Goal: Information Seeking & Learning: Learn about a topic

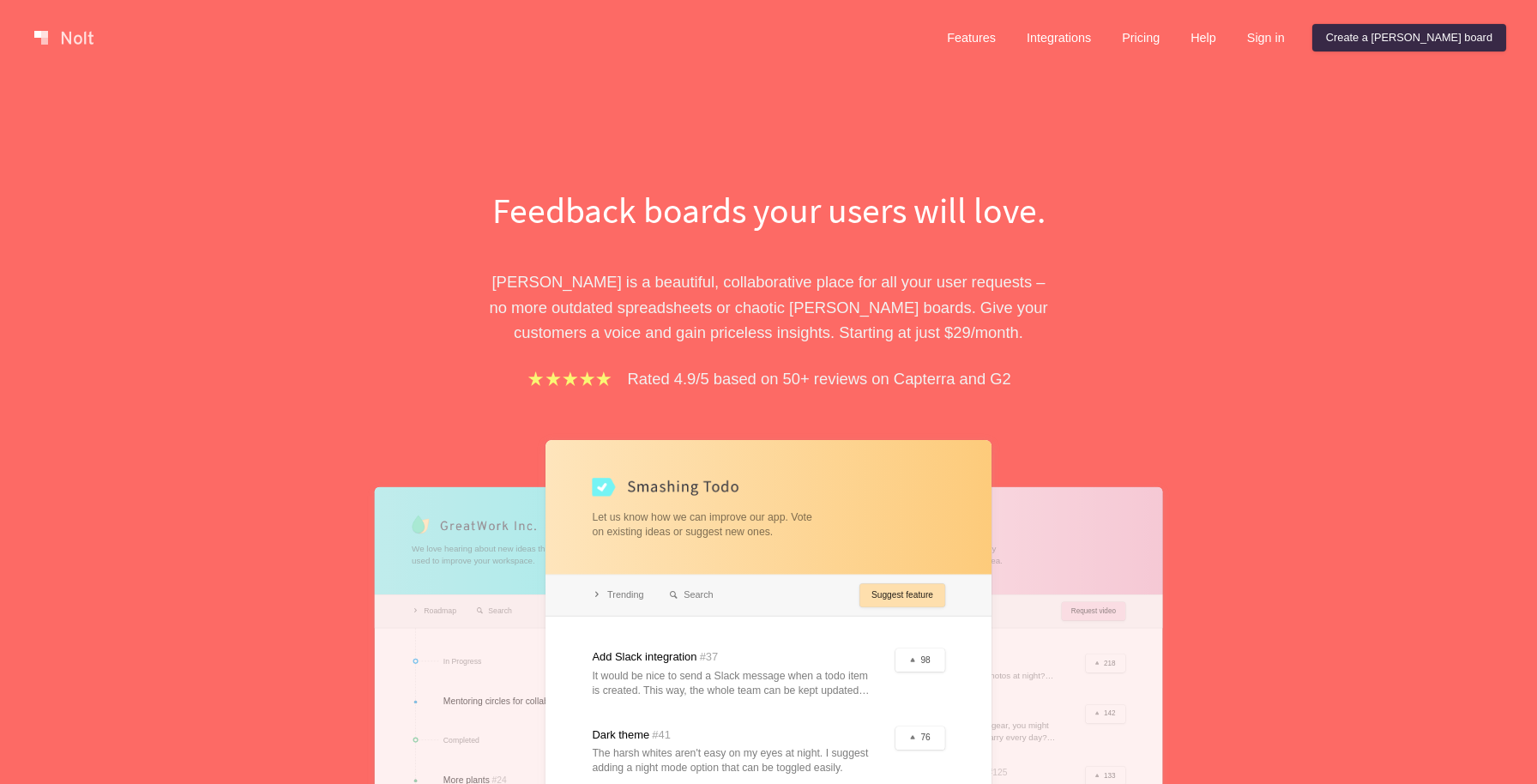
click at [602, 223] on h1 "Feedback boards your users will love." at bounding box center [768, 210] width 592 height 49
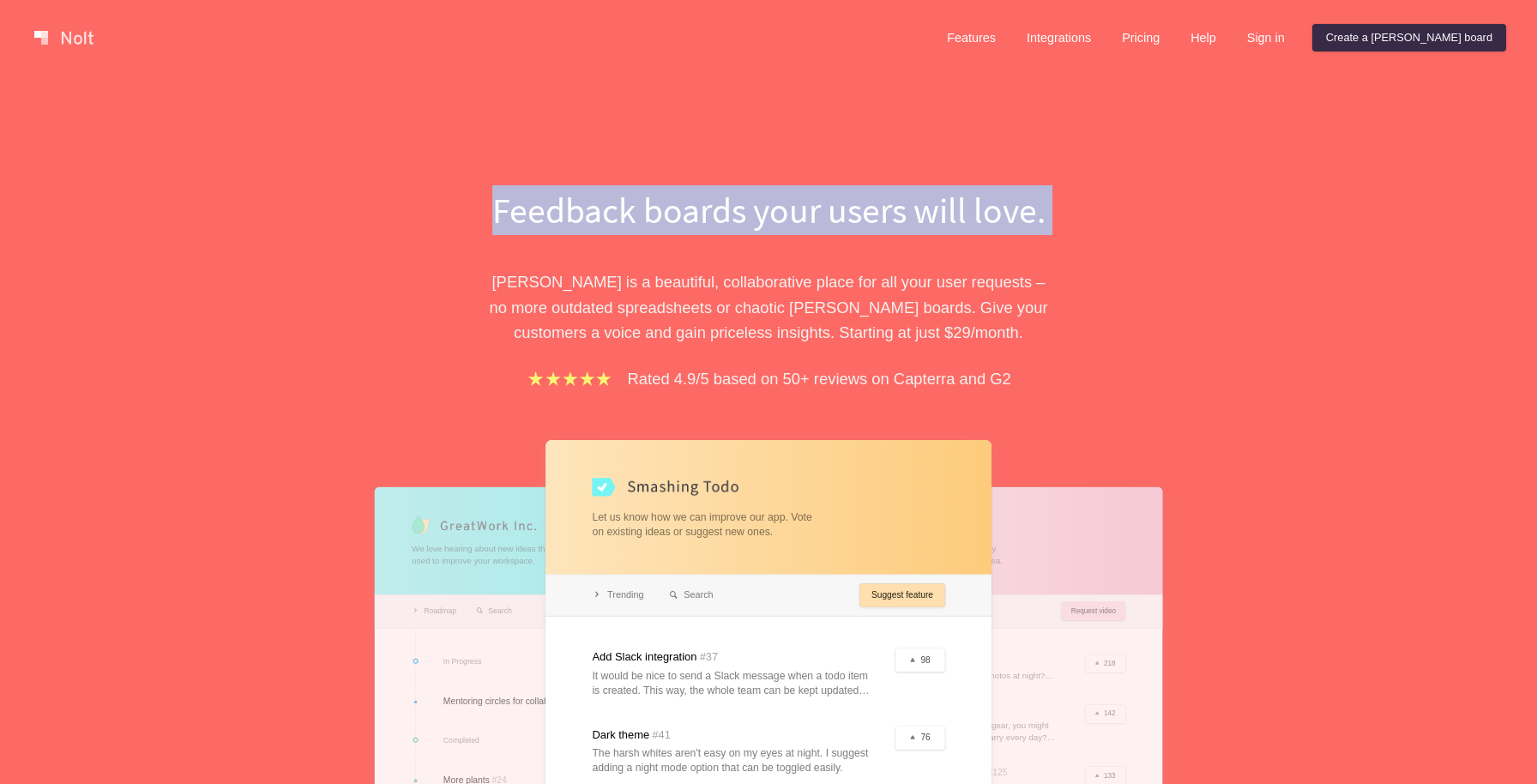
click at [639, 159] on div "Feedback boards your users will love. [PERSON_NAME] is a beautiful, collaborati…" at bounding box center [768, 560] width 1537 height 969
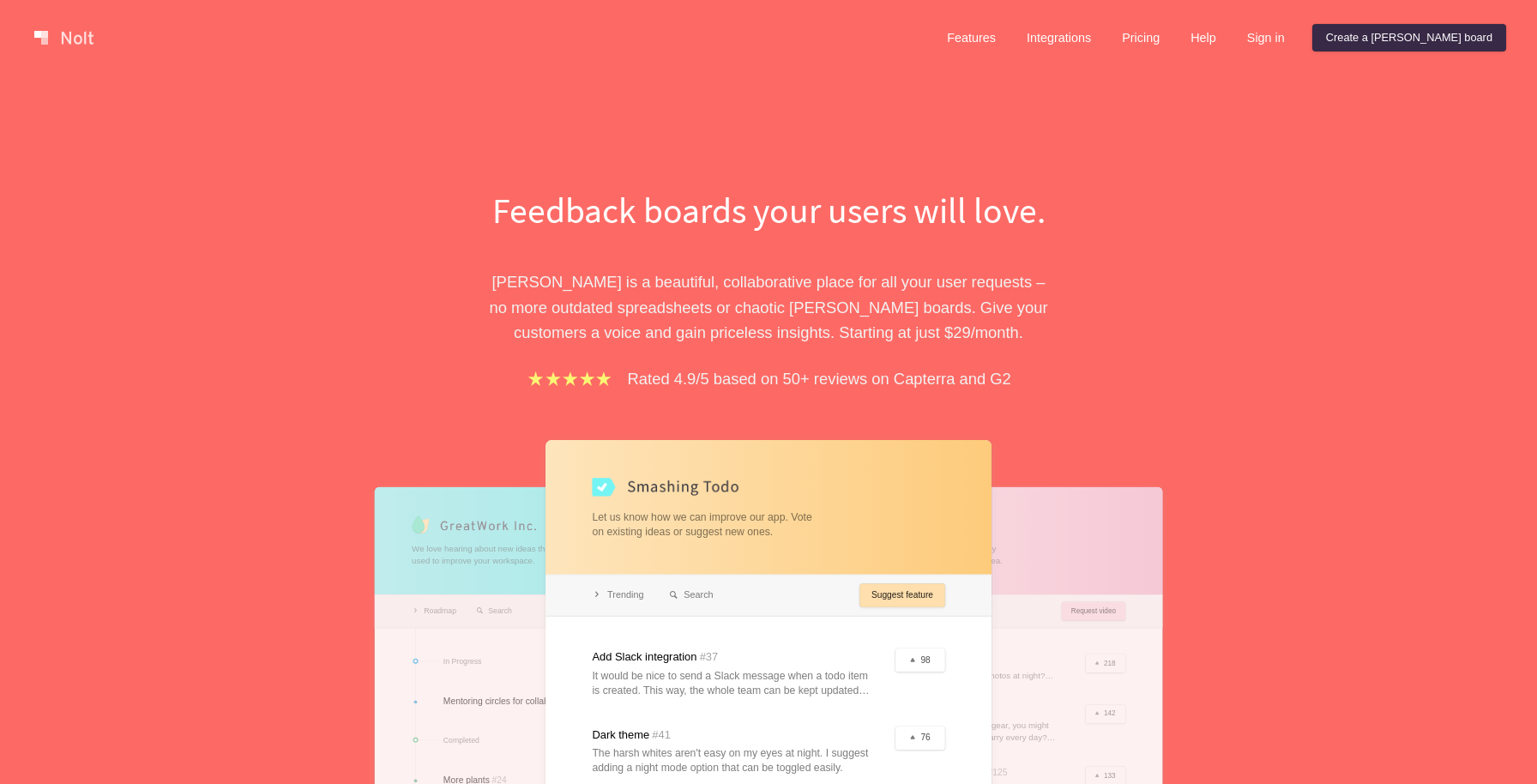
click at [631, 207] on h1 "Feedback boards your users will love." at bounding box center [768, 210] width 592 height 49
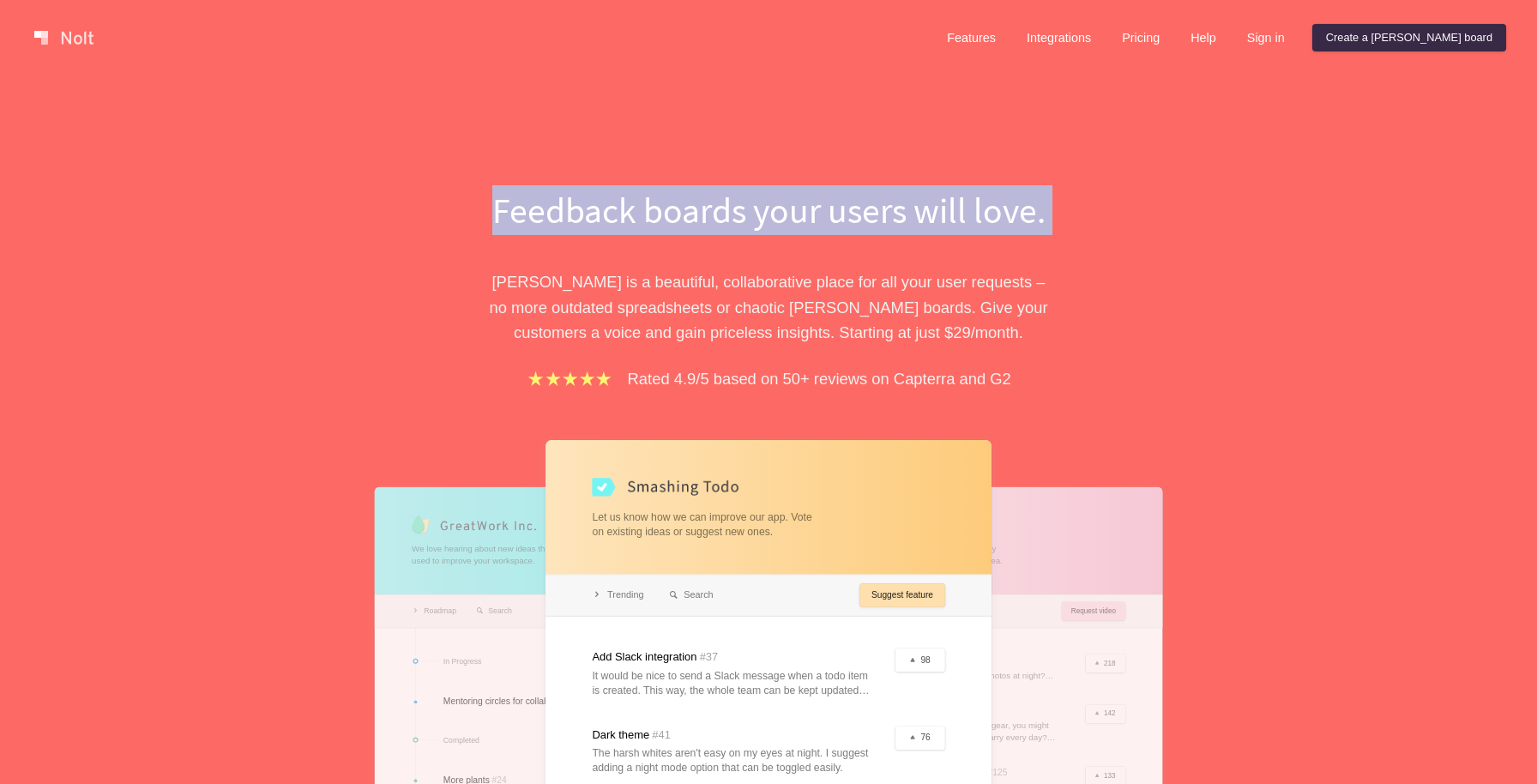
click at [631, 207] on h1 "Feedback boards your users will love." at bounding box center [768, 210] width 592 height 49
click at [687, 156] on div "Feedback boards your users will love. [PERSON_NAME] is a beautiful, collaborati…" at bounding box center [768, 560] width 1537 height 969
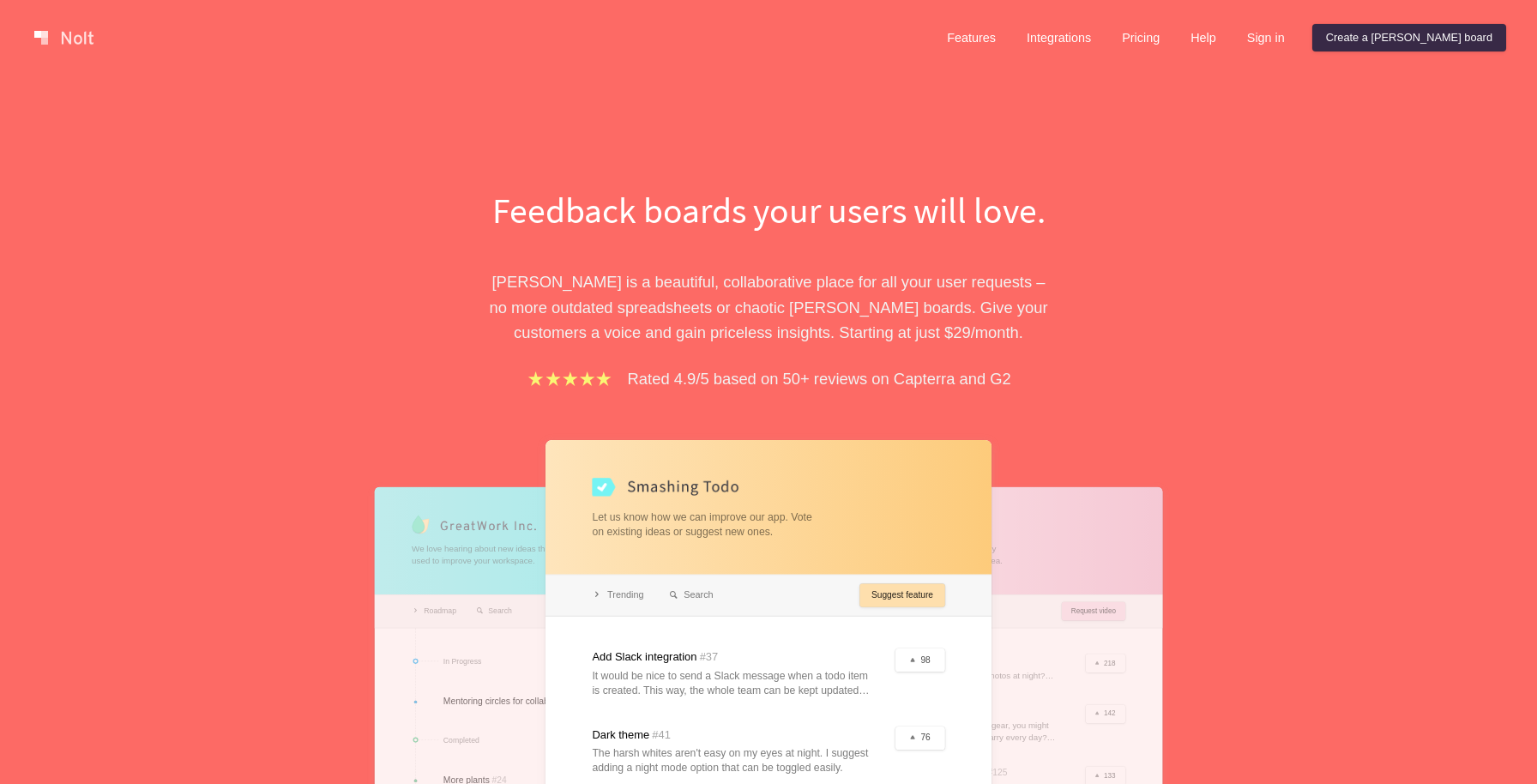
click at [687, 204] on h1 "Feedback boards your users will love." at bounding box center [768, 210] width 592 height 49
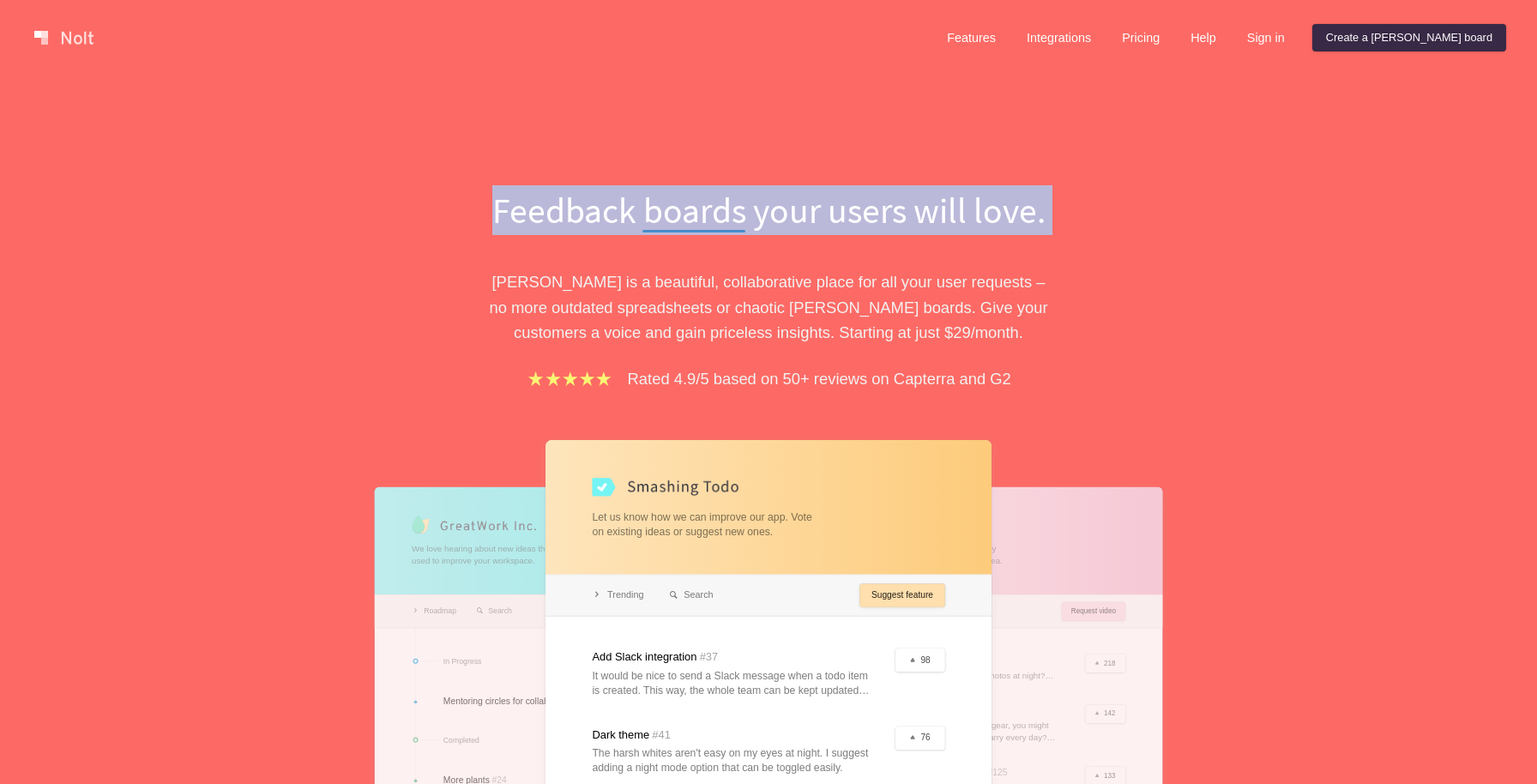
click at [727, 138] on div "Feedback boards your users will love. [PERSON_NAME] is a beautiful, collaborati…" at bounding box center [768, 560] width 1537 height 969
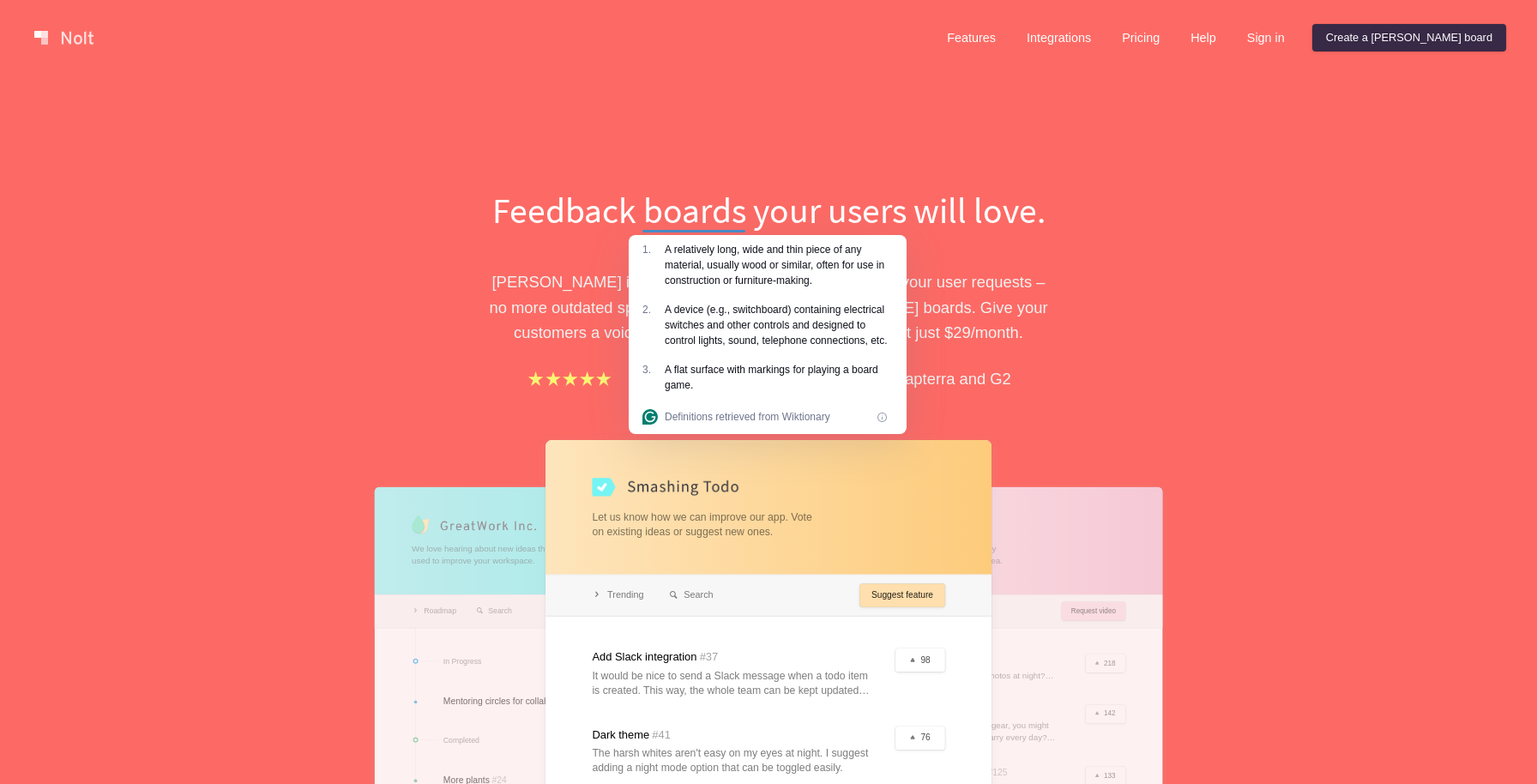
click at [727, 138] on div "Feedback boards your users will love. [PERSON_NAME] is a beautiful, collaborati…" at bounding box center [768, 560] width 1537 height 969
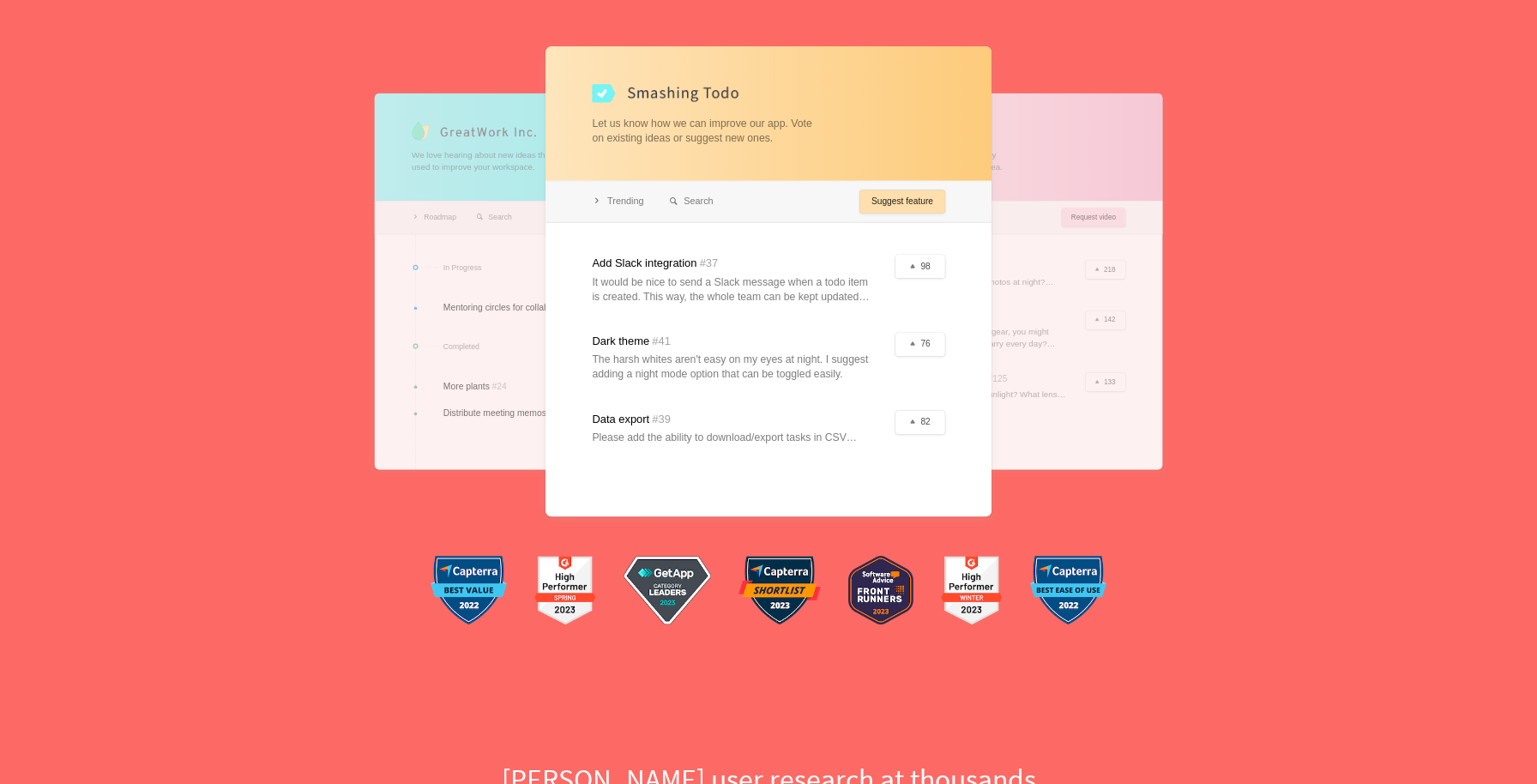
scroll to position [396, 0]
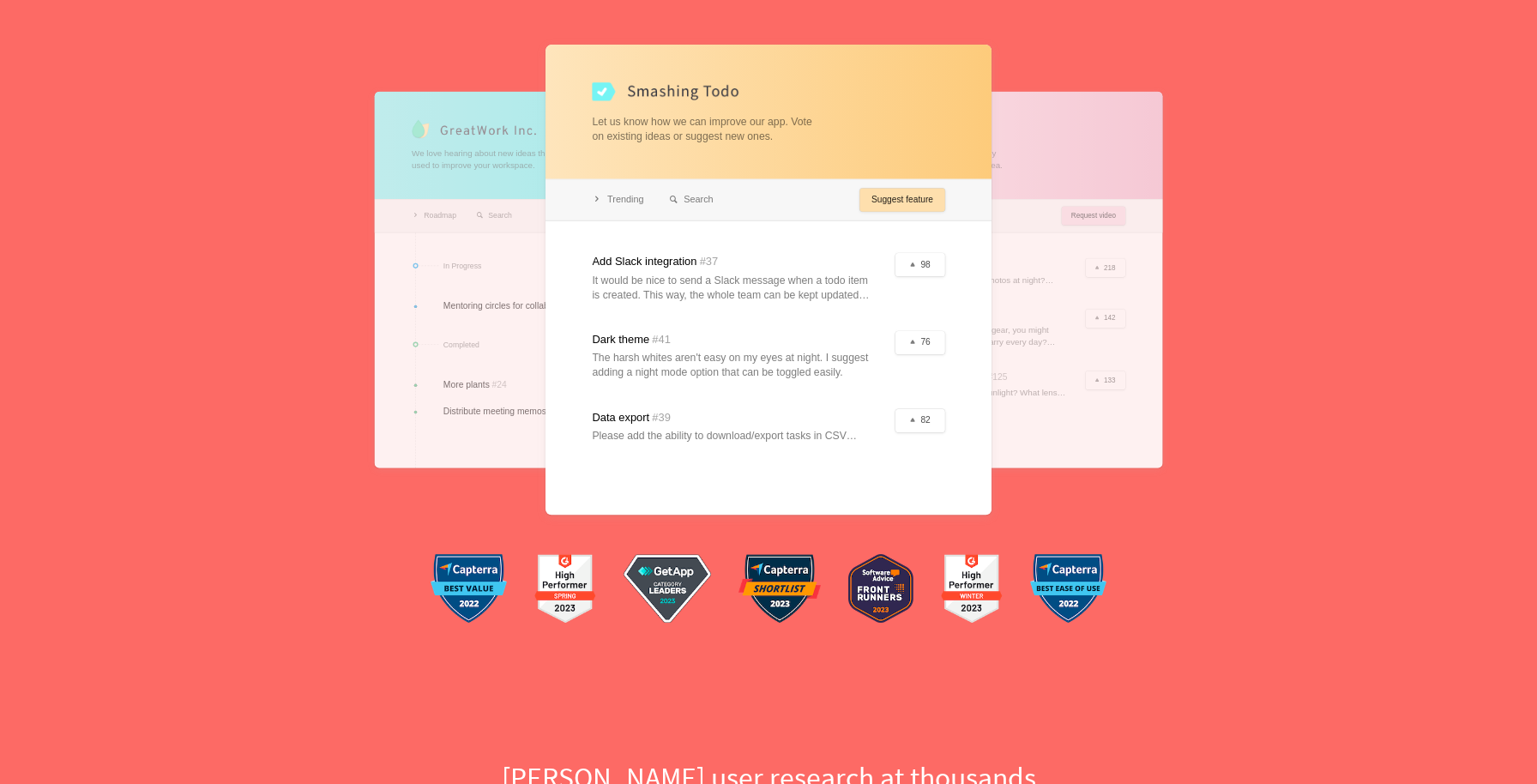
click at [480, 593] on img at bounding box center [469, 588] width 77 height 69
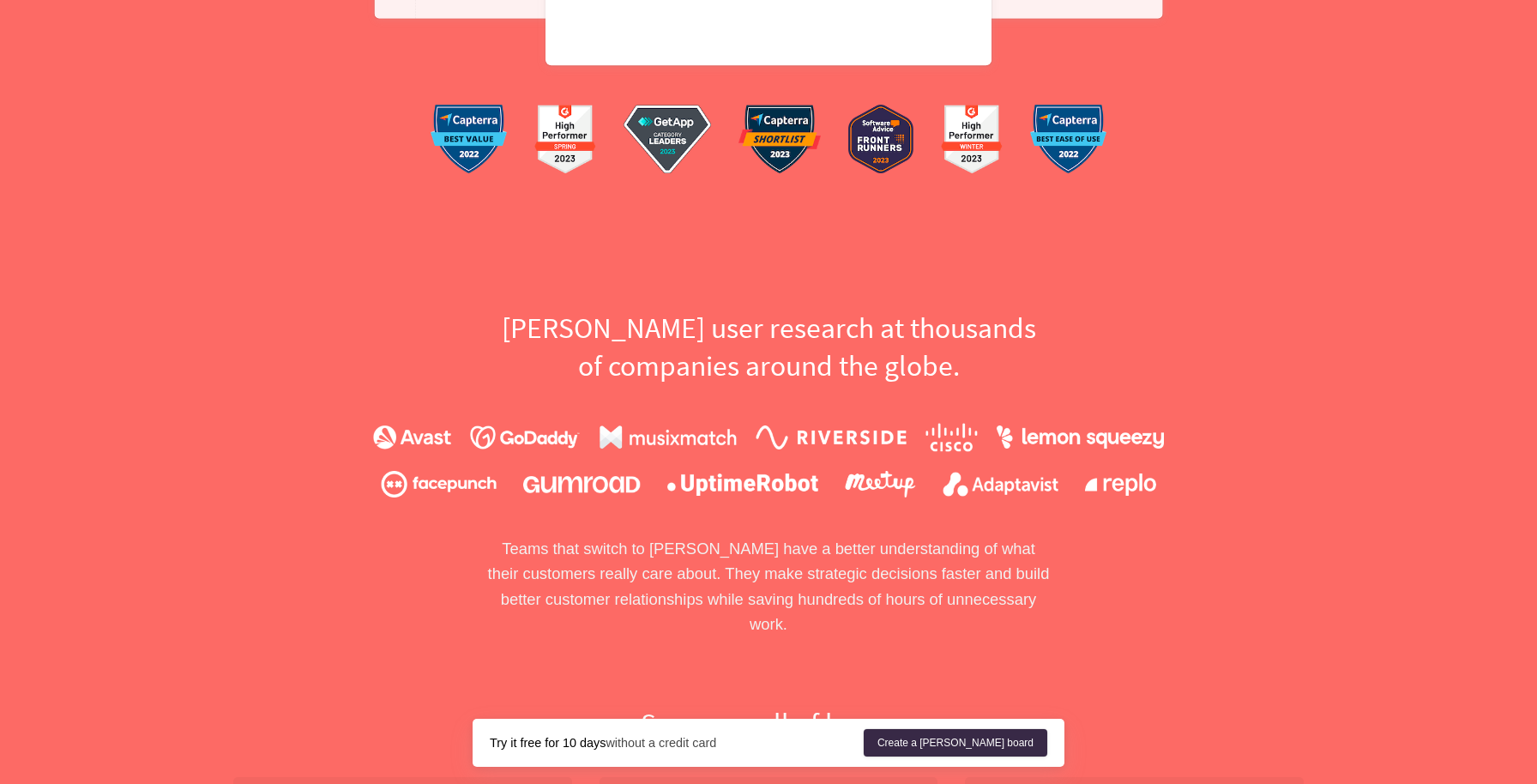
scroll to position [875, 0]
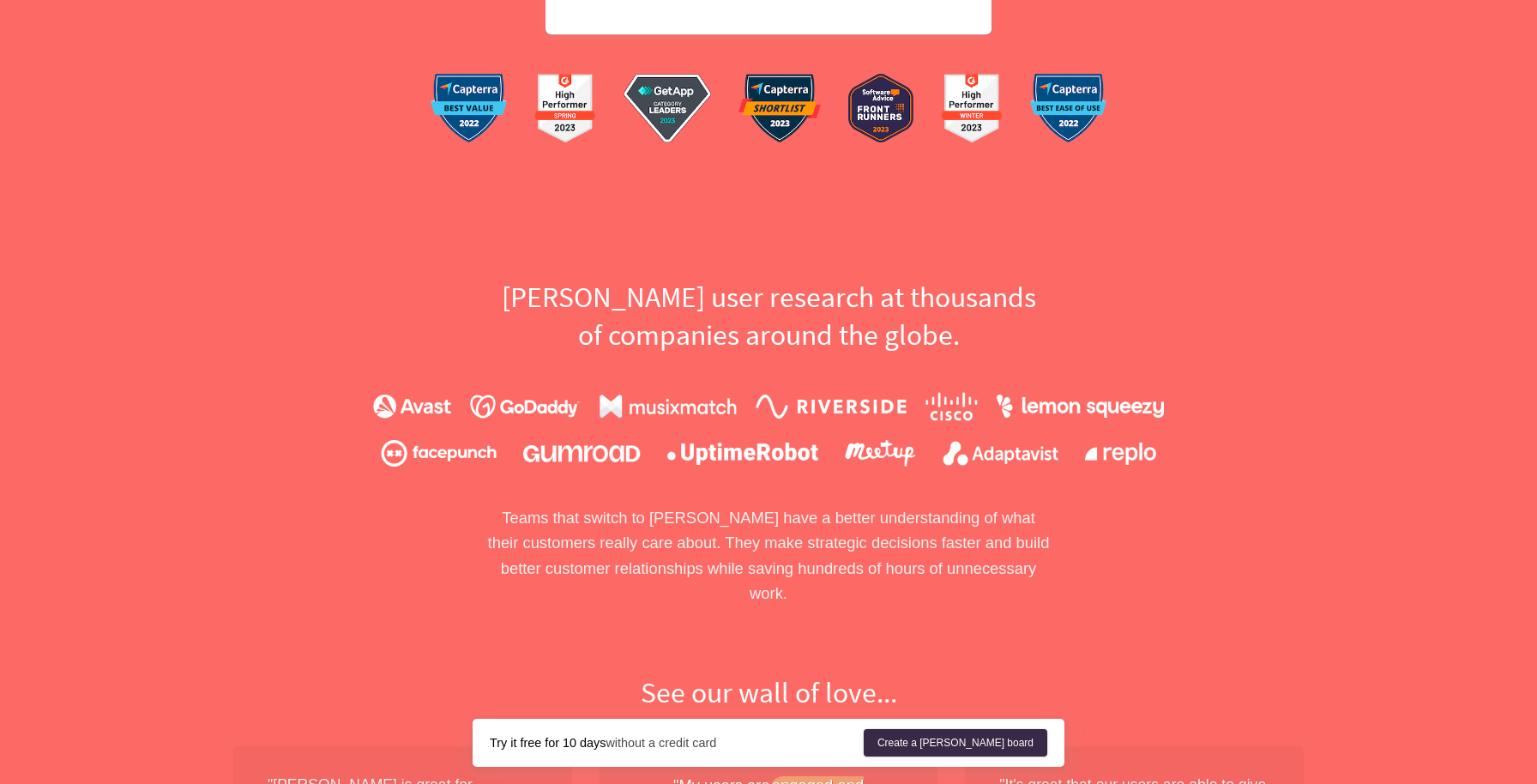
click at [703, 411] on img at bounding box center [668, 407] width 137 height 24
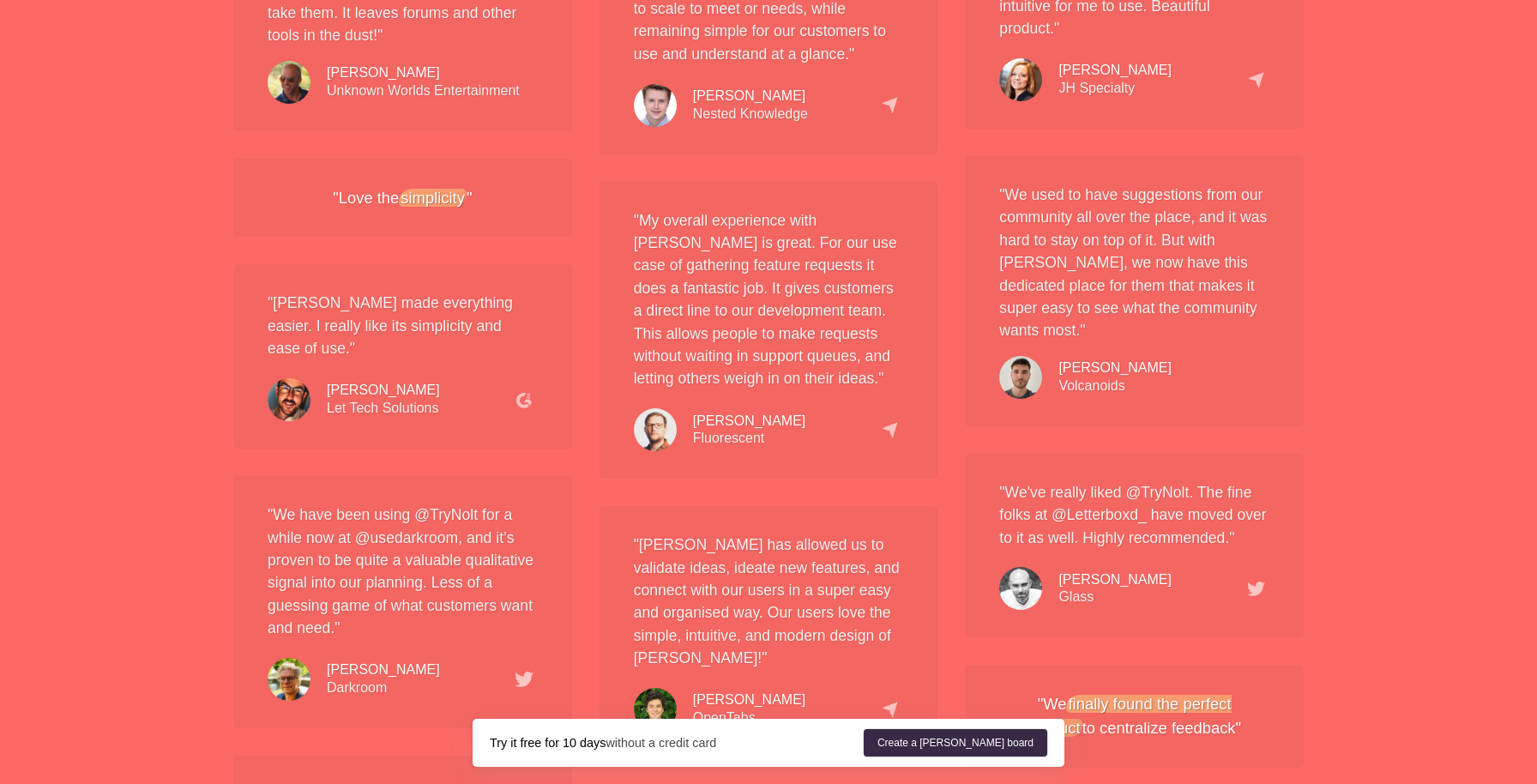
scroll to position [3205, 0]
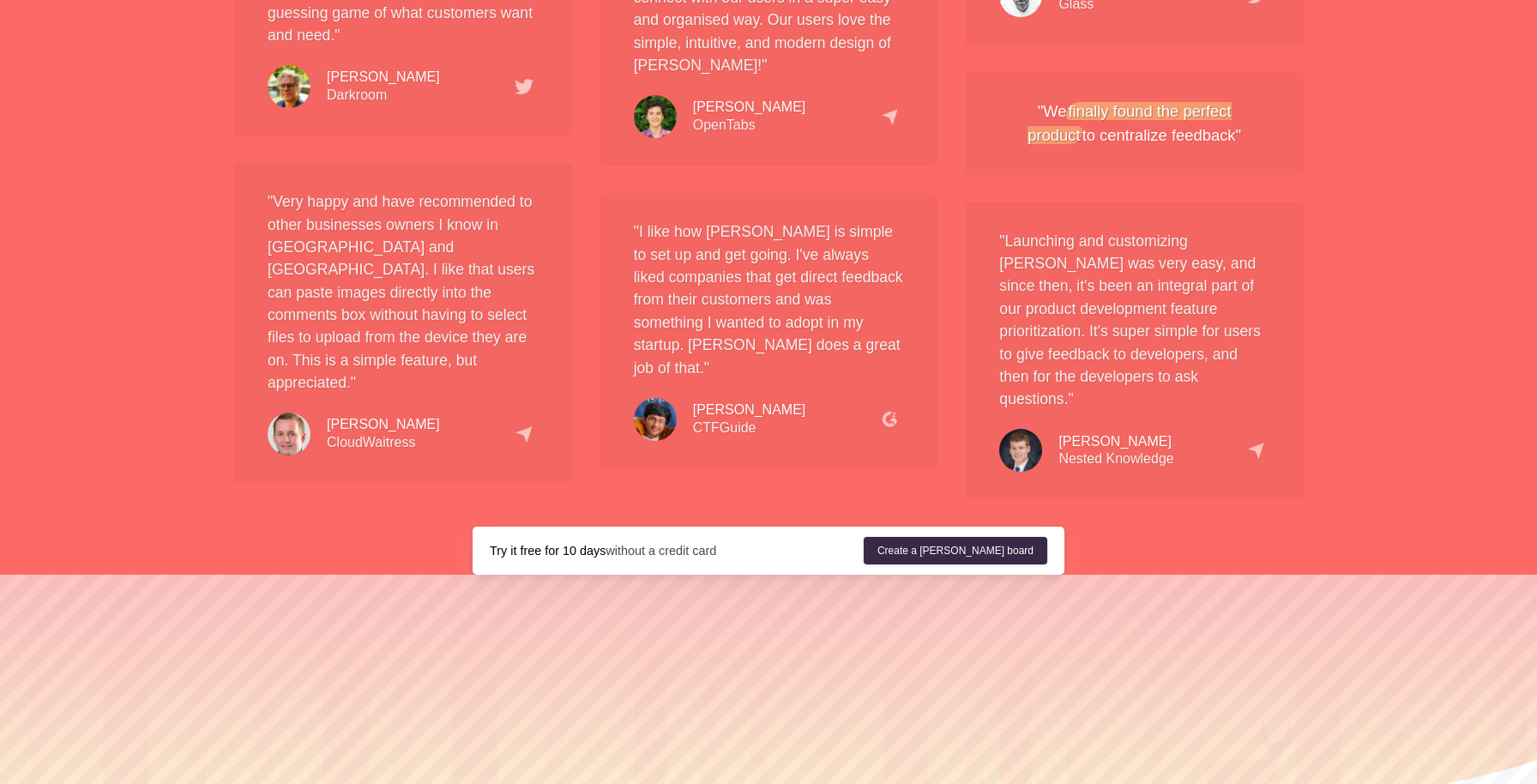
click at [713, 526] on div "Try it free for 10 days without a credit card Create a [PERSON_NAME] board" at bounding box center [768, 550] width 592 height 48
click at [708, 542] on div "Try it free for 10 days without a credit card" at bounding box center [676, 550] width 374 height 17
click at [755, 542] on div "Try it free for 10 days without a credit card" at bounding box center [676, 550] width 374 height 17
click at [705, 542] on div "Try it free for 10 days without a credit card" at bounding box center [676, 550] width 374 height 17
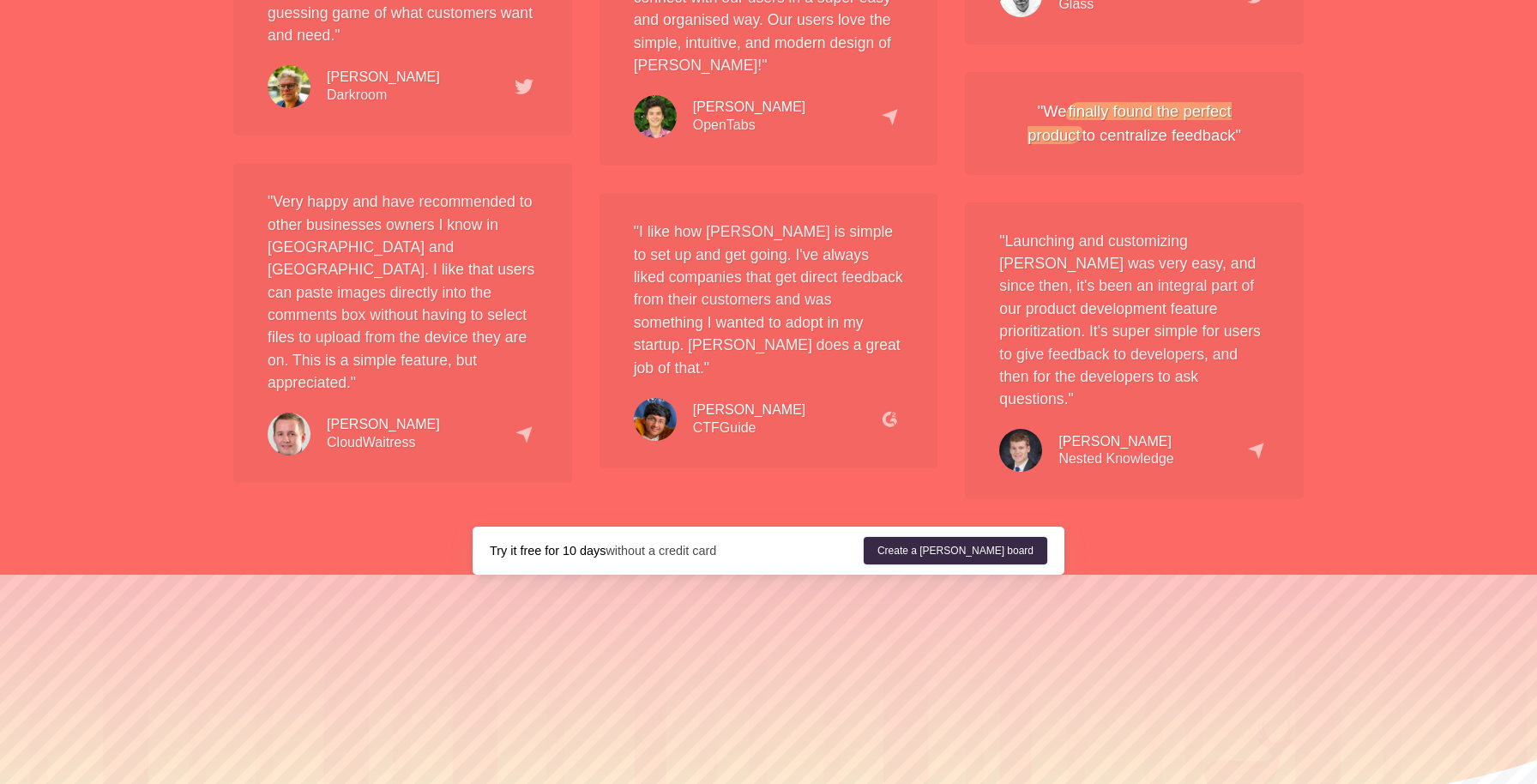
click at [705, 542] on div "Try it free for 10 days without a credit card" at bounding box center [676, 550] width 374 height 17
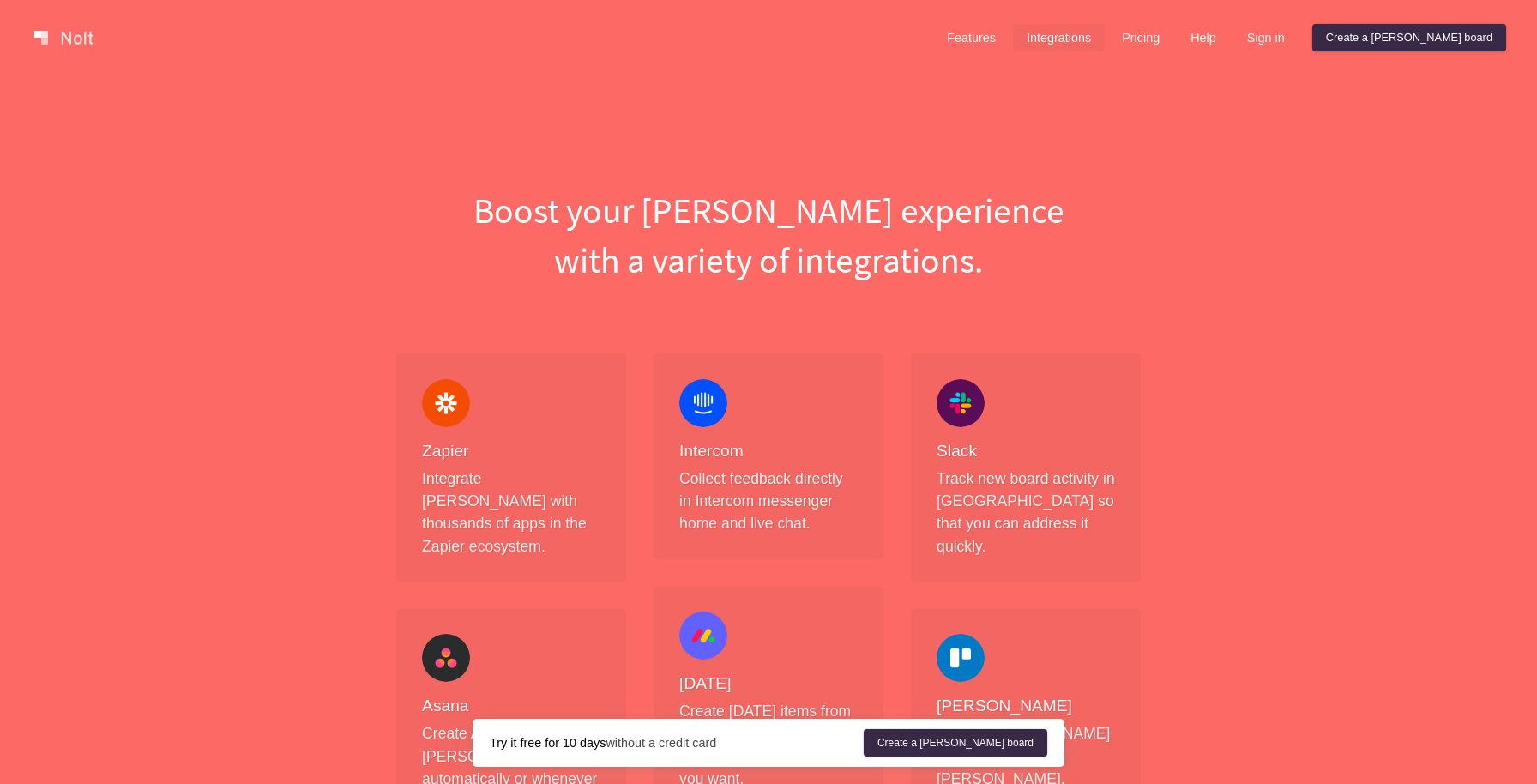
click at [738, 242] on h1 "Boost your [PERSON_NAME] experience with a variety of integrations." at bounding box center [768, 235] width 772 height 100
click at [56, 35] on link at bounding box center [64, 37] width 73 height 27
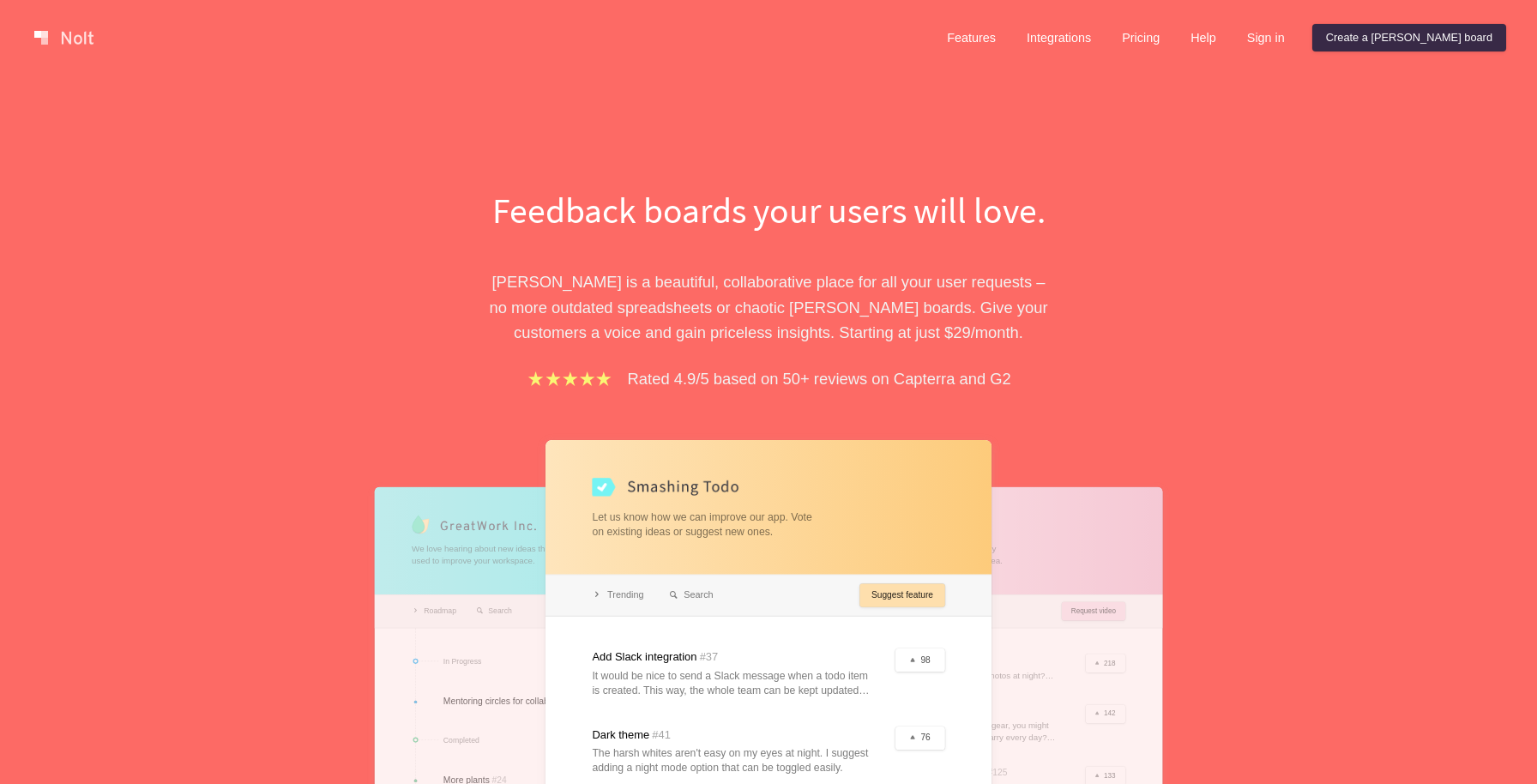
click at [455, 163] on div "Feedback boards your users will love. [PERSON_NAME] is a beautiful, collaborati…" at bounding box center [768, 560] width 1537 height 969
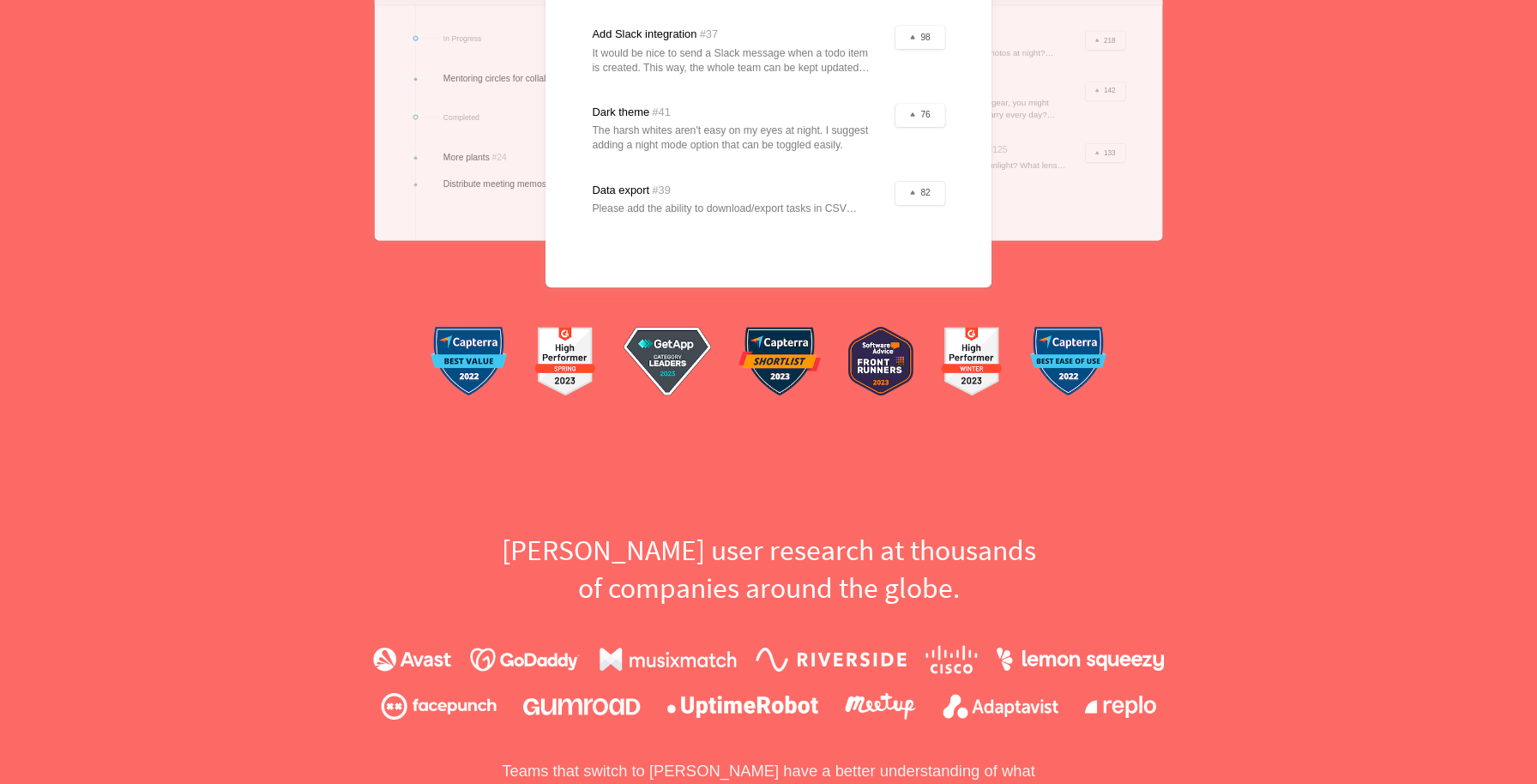
scroll to position [732, 0]
